Goal: Find specific page/section: Find specific page/section

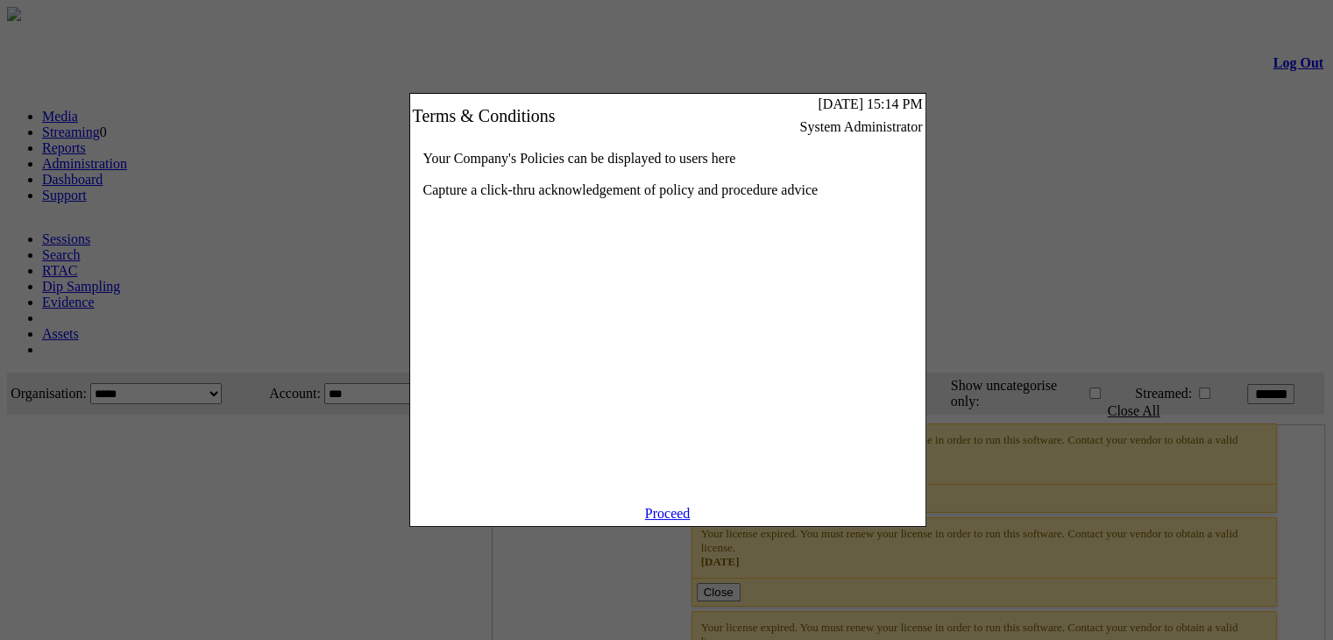
click at [645, 521] on link "Proceed" at bounding box center [668, 513] width 46 height 15
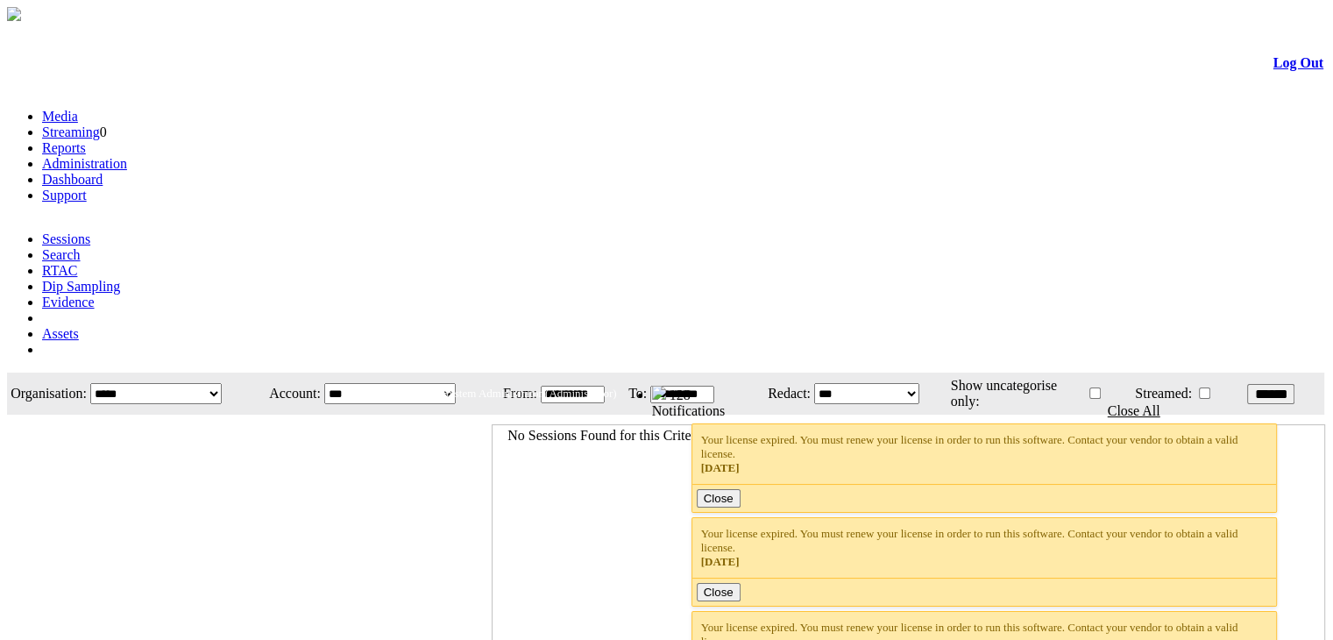
click at [103, 172] on link "Dashboard" at bounding box center [72, 179] width 60 height 15
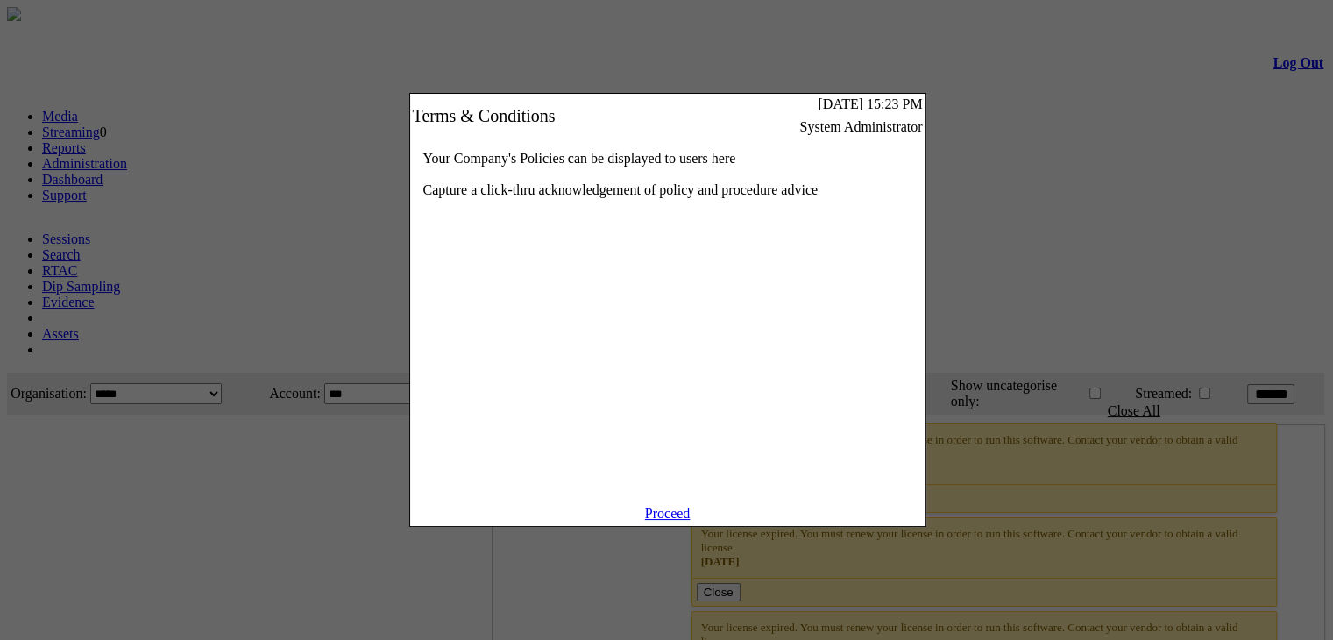
click at [673, 521] on link "Proceed" at bounding box center [668, 513] width 46 height 15
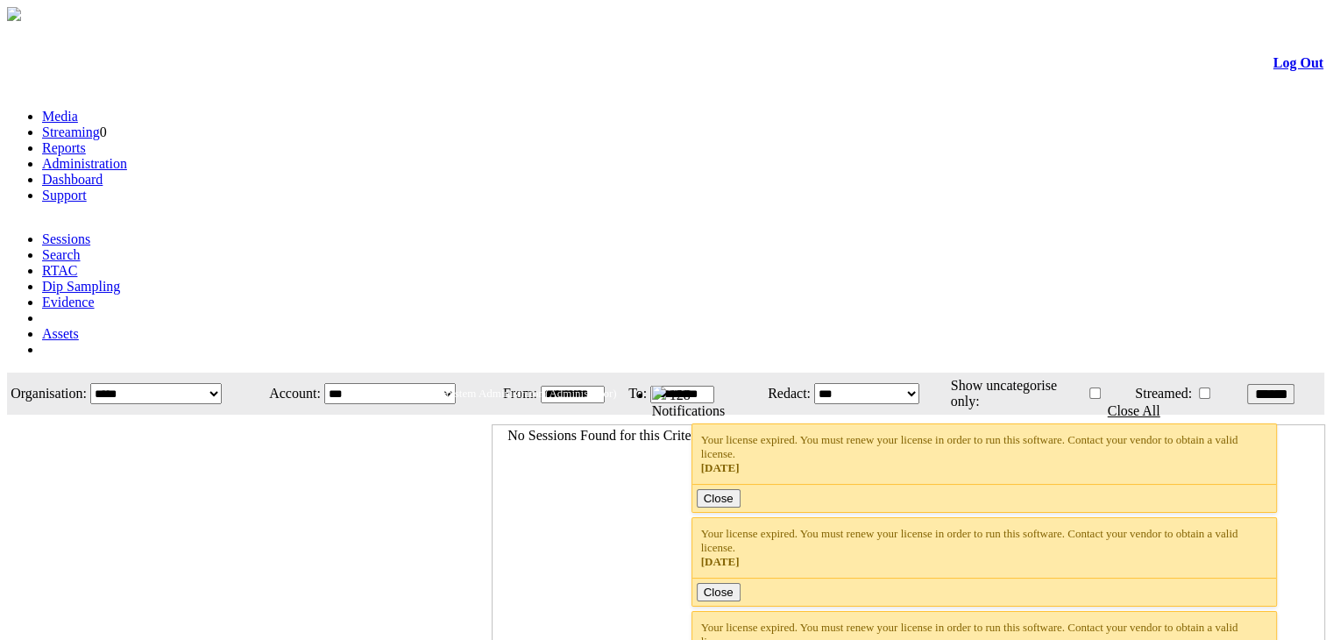
click at [103, 172] on link "Dashboard" at bounding box center [72, 179] width 60 height 15
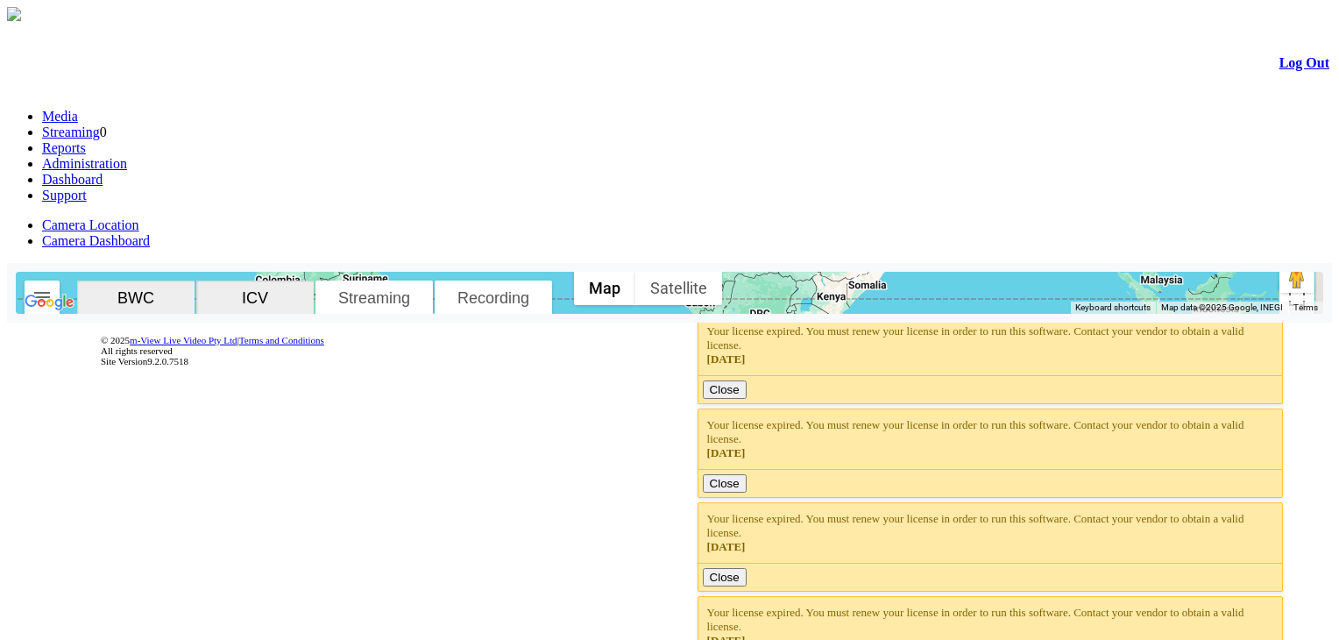
click at [60, 281] on button "button" at bounding box center [42, 298] width 35 height 35
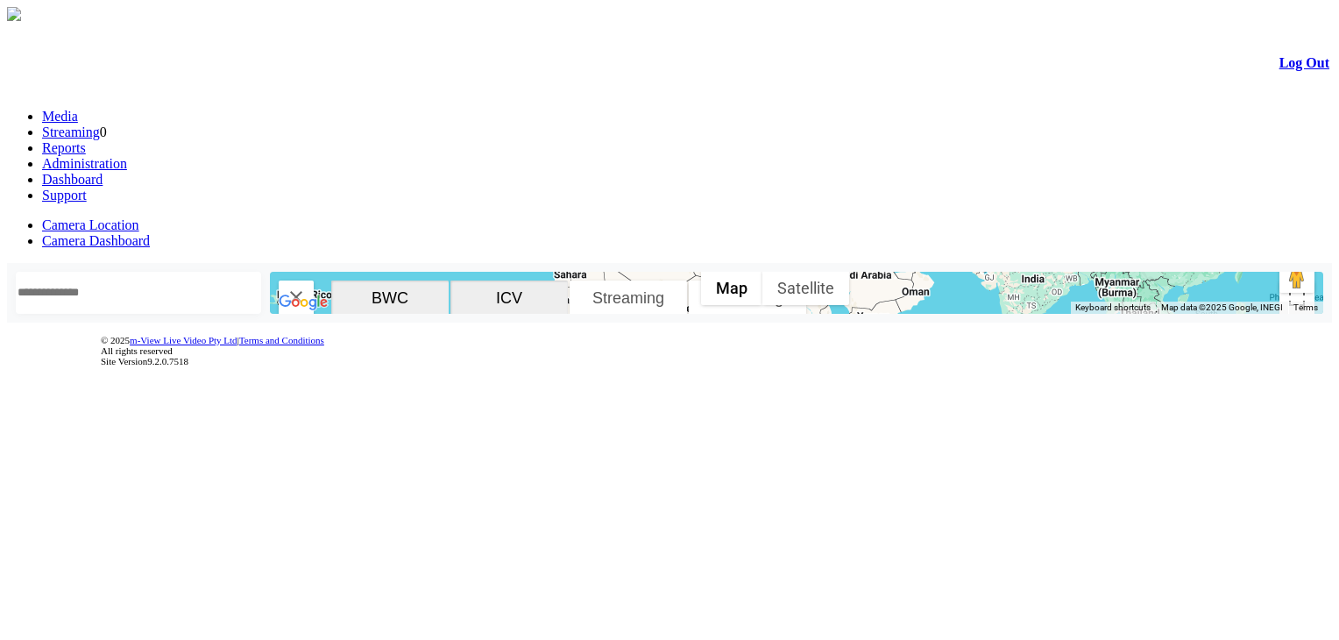
drag, startPoint x: 1002, startPoint y: 293, endPoint x: 1015, endPoint y: 434, distance: 141.7
click at [1015, 314] on div at bounding box center [797, 293] width 1054 height 42
